Goal: Transaction & Acquisition: Subscribe to service/newsletter

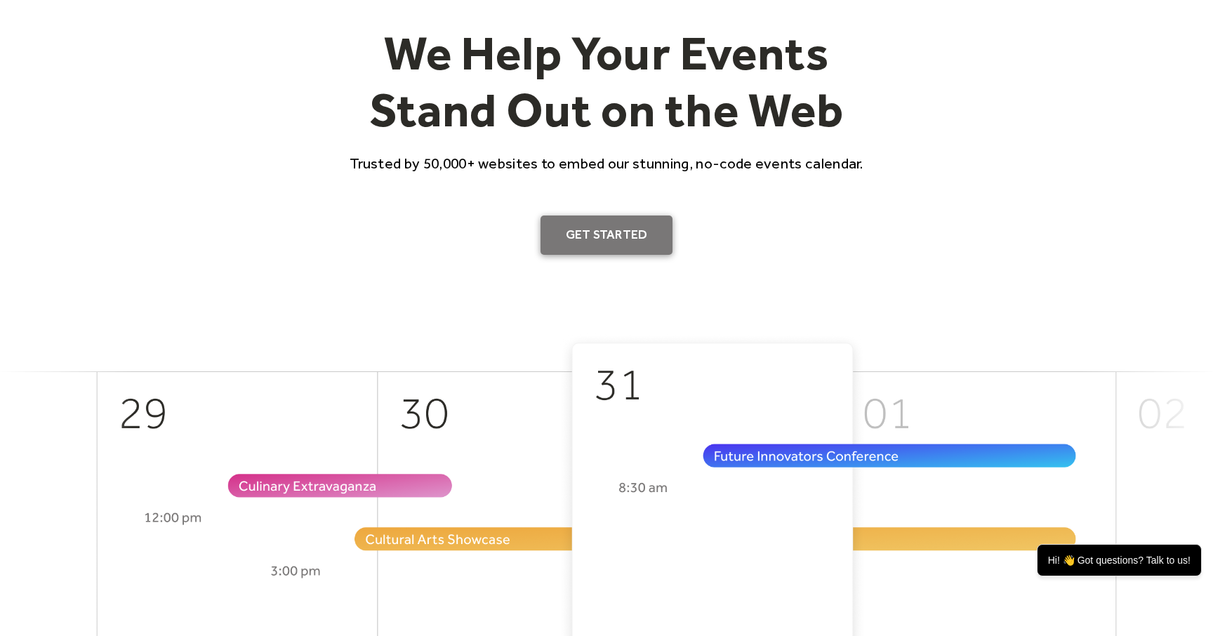
scroll to position [140, 0]
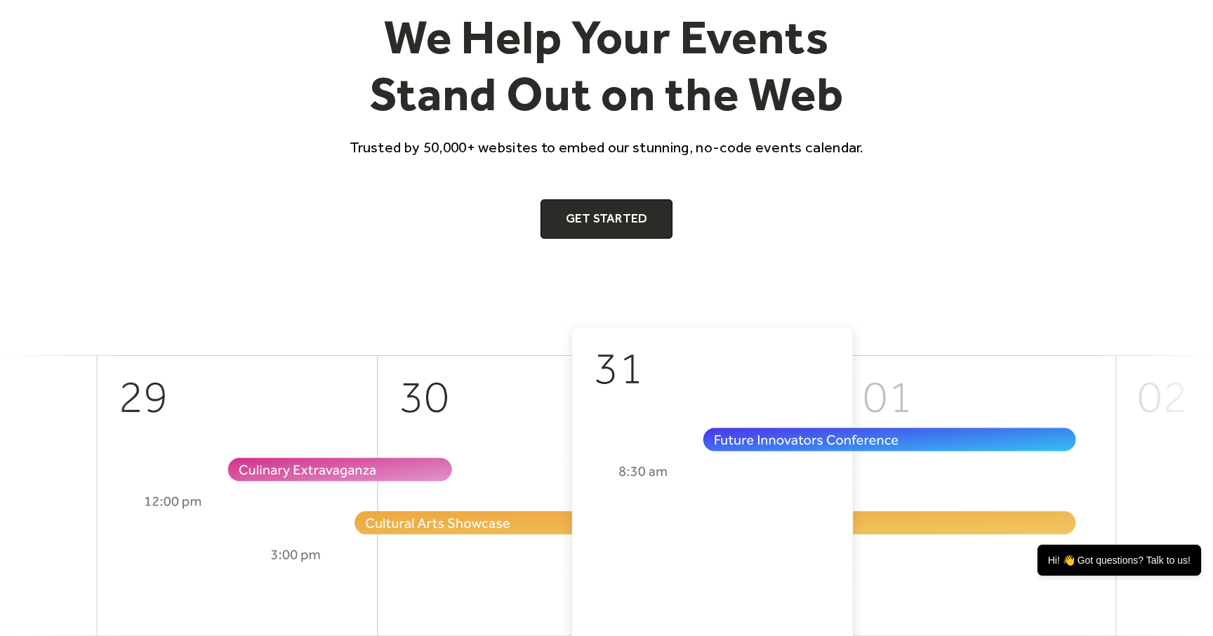
click at [610, 193] on div "We Help Your Events Stand Out on the Web Trusted by 50,000+ websites to embed o…" at bounding box center [606, 123] width 539 height 230
click at [610, 208] on link "Get Started" at bounding box center [606, 218] width 133 height 39
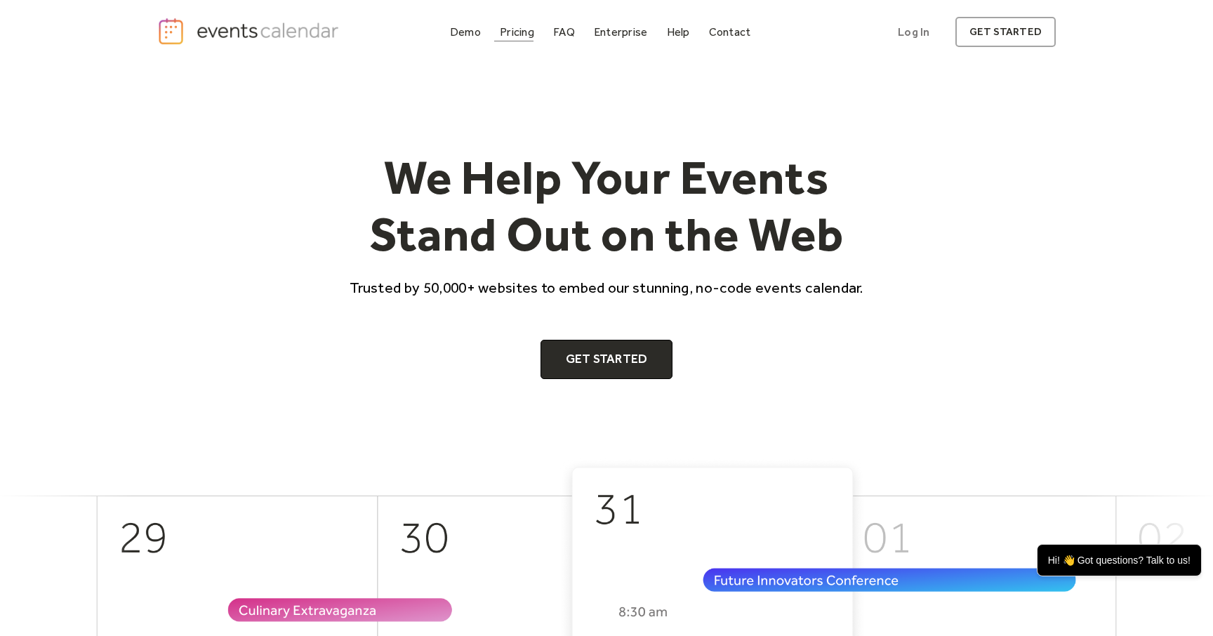
click at [524, 30] on div "Pricing" at bounding box center [517, 32] width 34 height 8
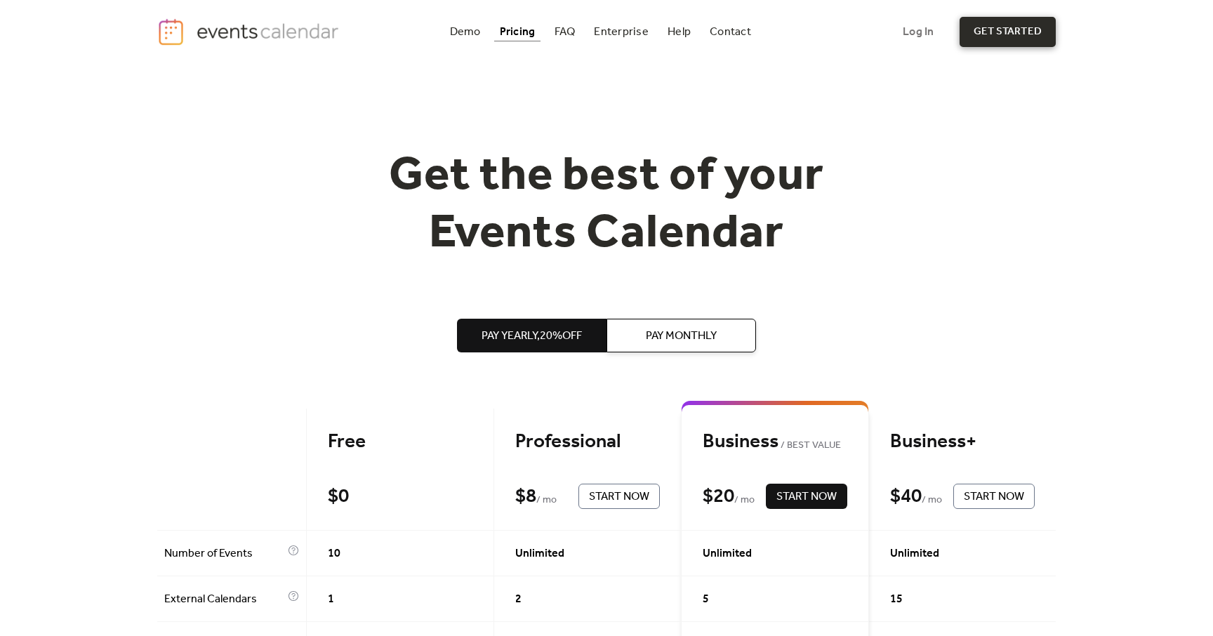
click at [978, 32] on link "get started" at bounding box center [1007, 32] width 96 height 30
